Goal: Check status: Check status

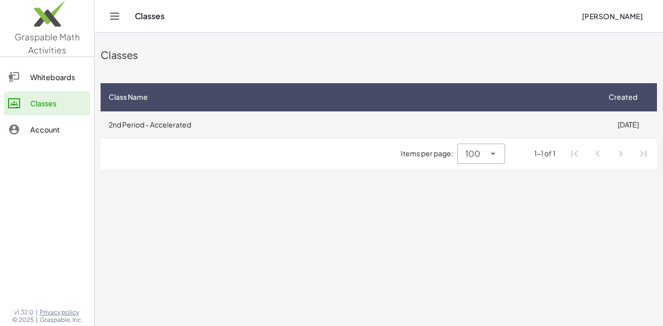
click at [343, 117] on td "2nd Period - Accelerated" at bounding box center [350, 124] width 499 height 26
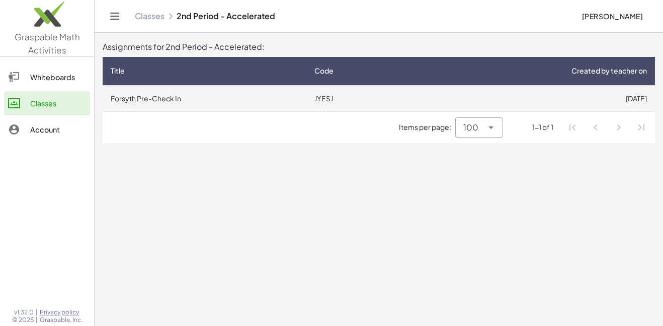
click at [377, 104] on td "JYESJ" at bounding box center [360, 98] width 108 height 26
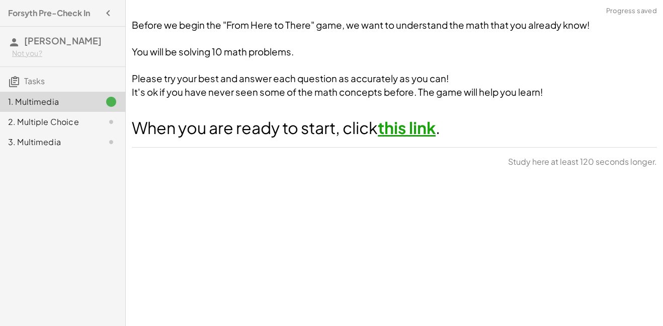
click at [411, 130] on link "this link" at bounding box center [407, 127] width 58 height 20
